Goal: Share content: Share content

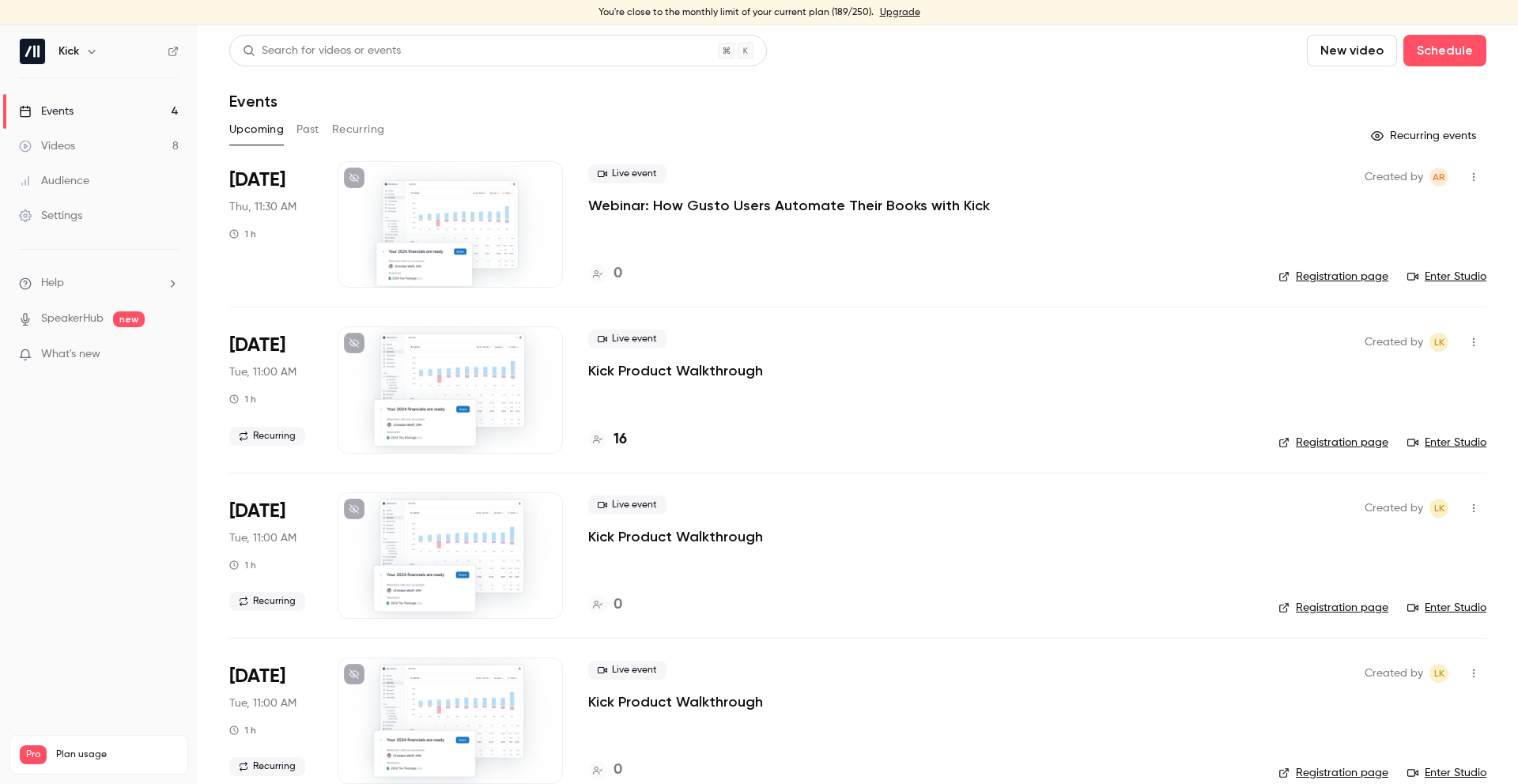
click at [369, 135] on button "Recurring" at bounding box center [358, 129] width 53 height 25
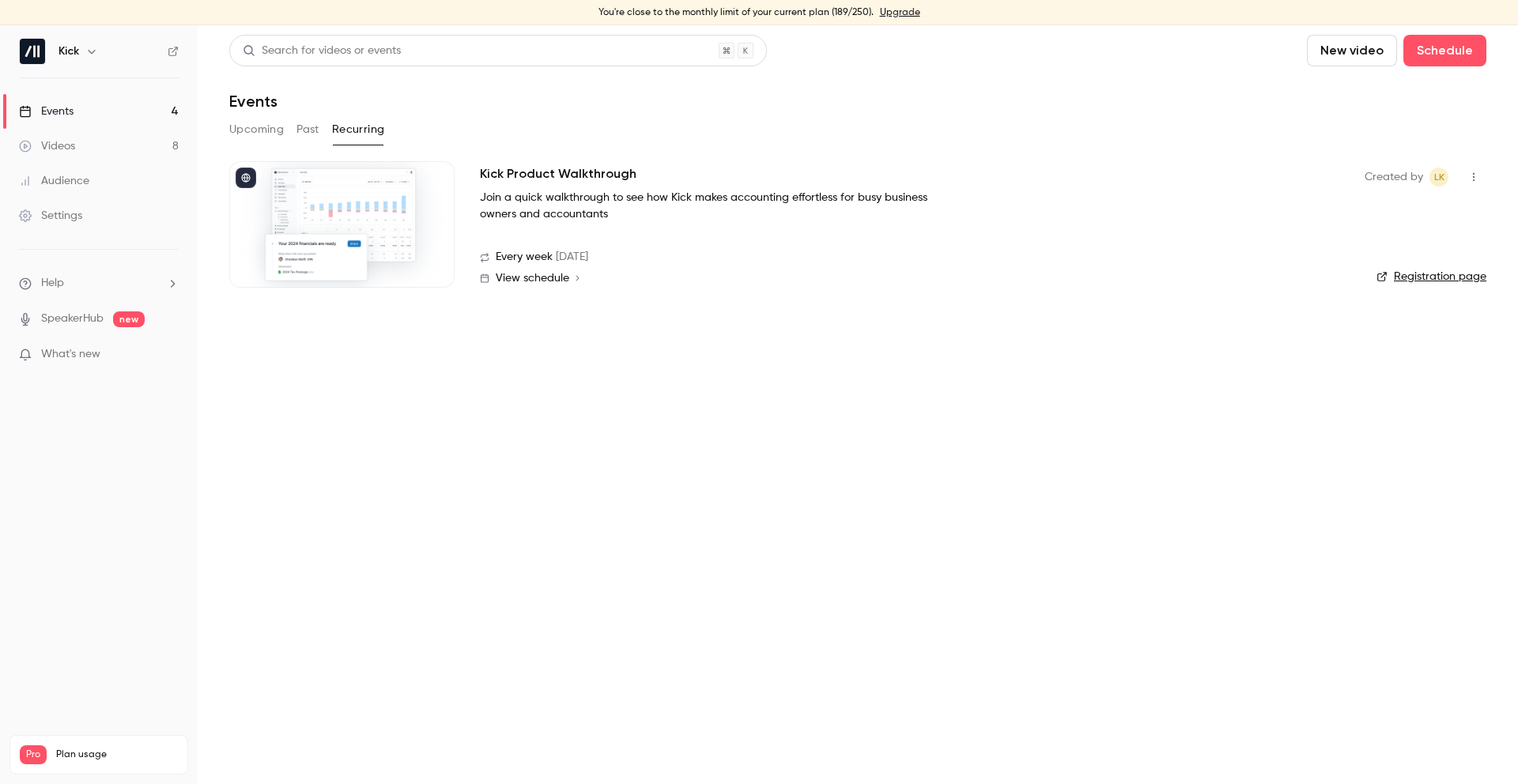
click at [579, 173] on h2 "Kick Product Walkthrough" at bounding box center [558, 173] width 157 height 19
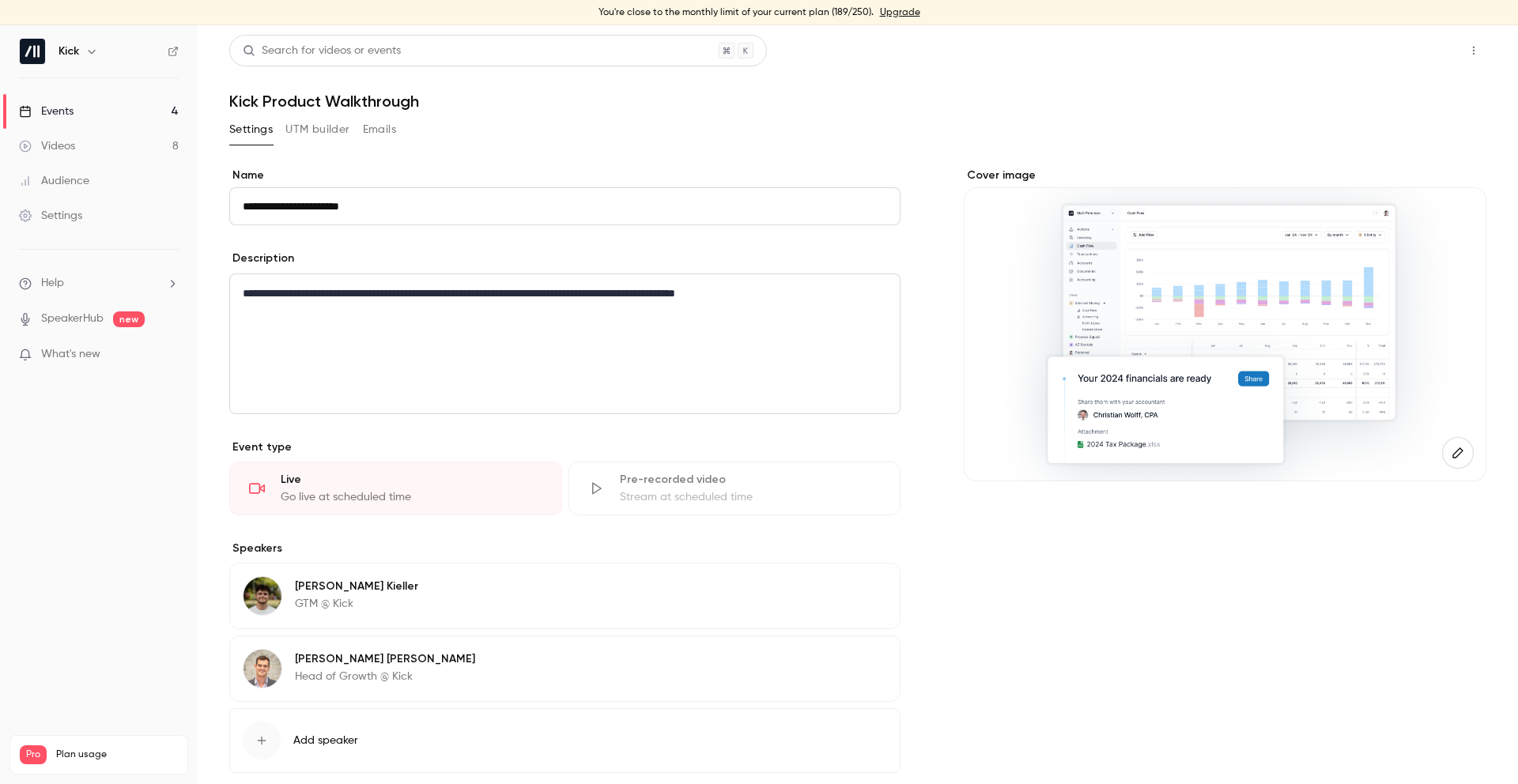
click at [1416, 61] on button "Share" at bounding box center [1418, 50] width 62 height 32
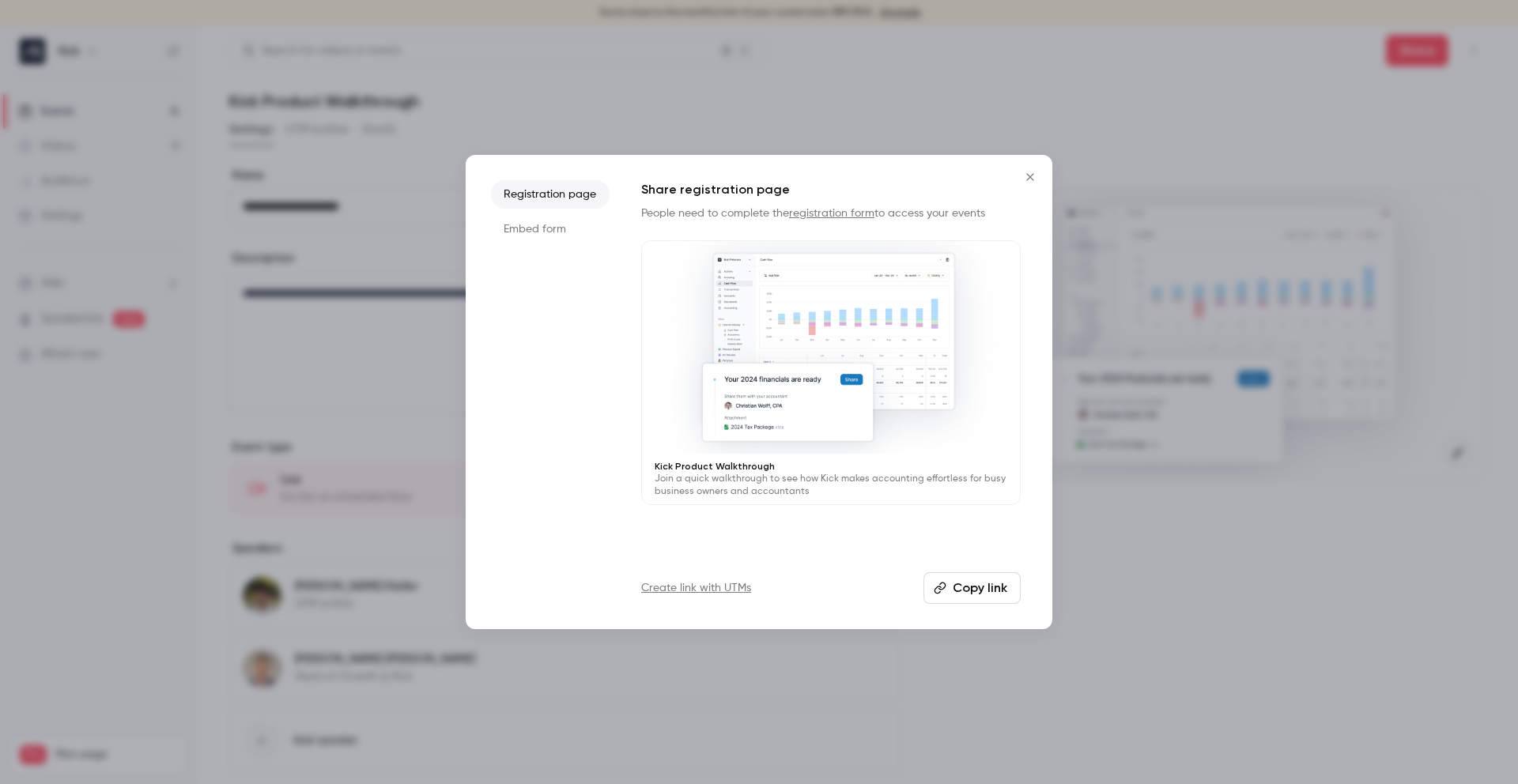
click at [970, 598] on button "Copy link" at bounding box center [972, 588] width 97 height 32
click at [702, 592] on link "Create link with UTMs" at bounding box center [697, 588] width 110 height 16
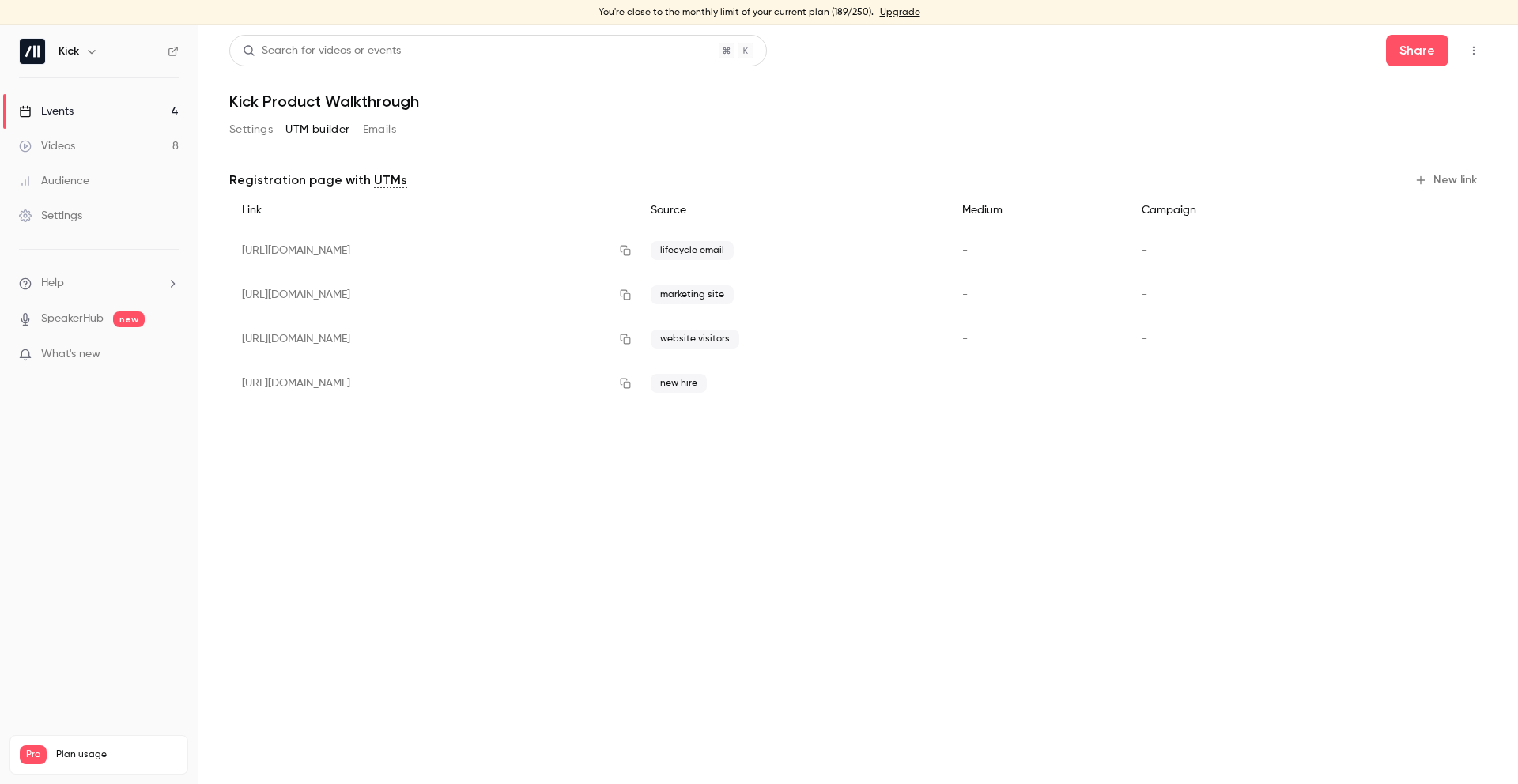
click at [1427, 172] on button "New link" at bounding box center [1447, 180] width 78 height 25
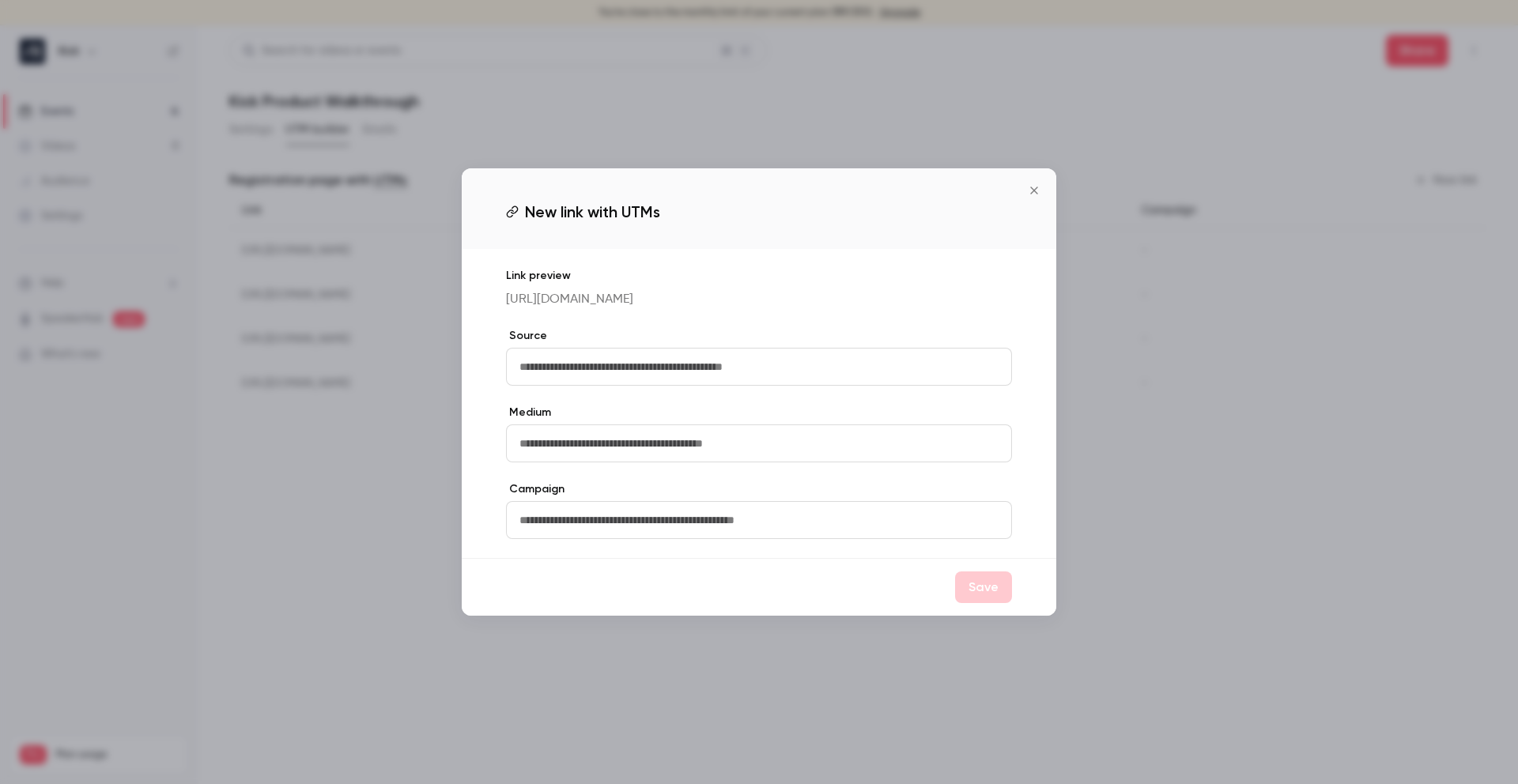
click at [692, 371] on input "text" at bounding box center [759, 367] width 506 height 38
click at [541, 376] on input "**********" at bounding box center [759, 367] width 506 height 38
type input "**********"
click at [981, 596] on button "Save" at bounding box center [983, 587] width 57 height 32
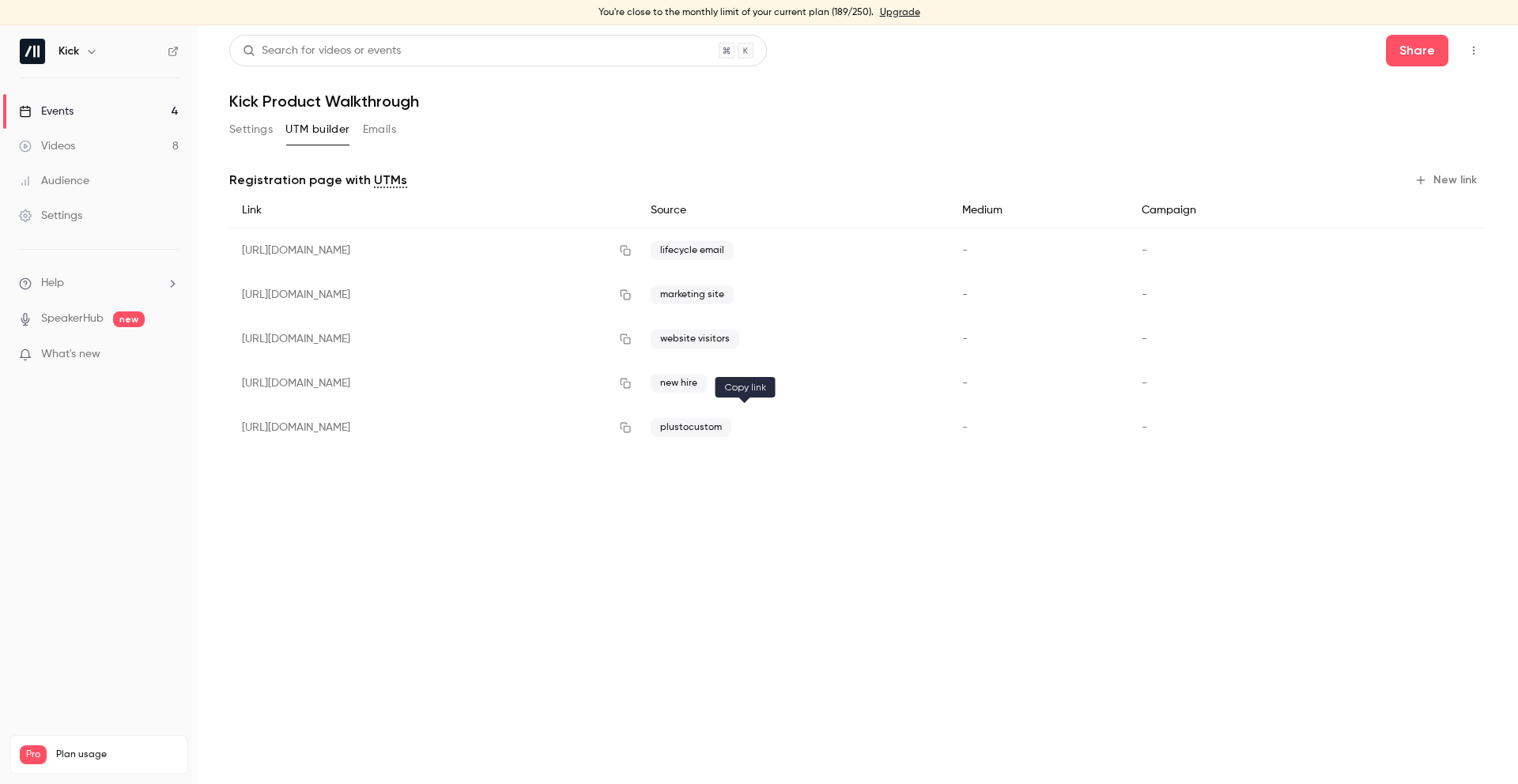
click at [632, 424] on icon "button" at bounding box center [625, 427] width 12 height 11
